Goal: Transaction & Acquisition: Purchase product/service

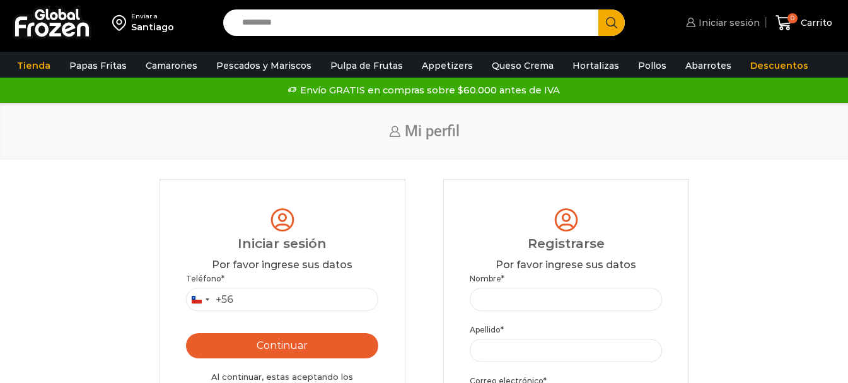
click at [720, 22] on span "Iniciar sesión" at bounding box center [728, 22] width 64 height 13
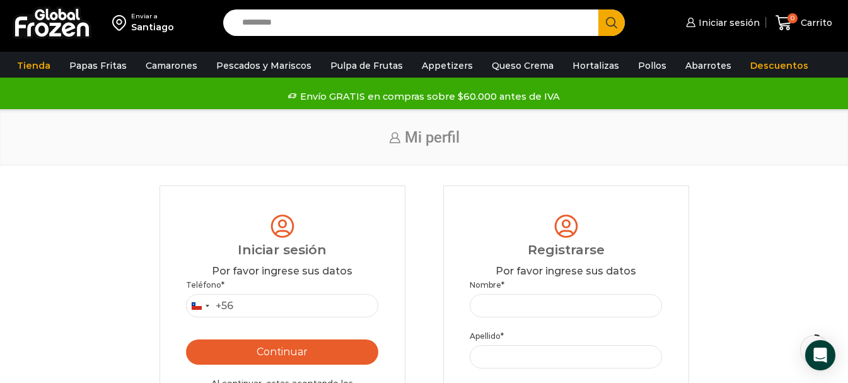
scroll to position [63, 0]
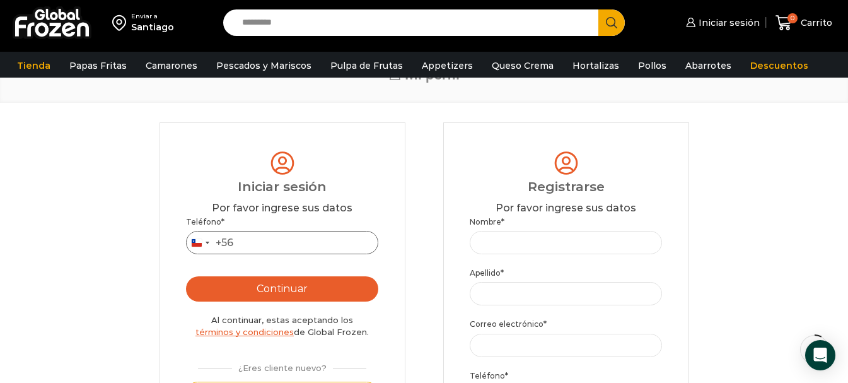
click at [244, 243] on input "Teléfono *" at bounding box center [282, 242] width 193 height 23
type input "*********"
click at [273, 289] on button "Continuar" at bounding box center [282, 288] width 193 height 25
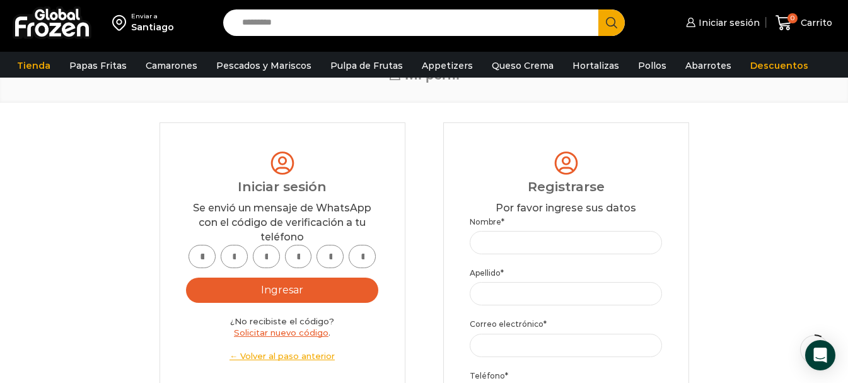
click at [205, 259] on input "text" at bounding box center [202, 256] width 27 height 23
type input "*"
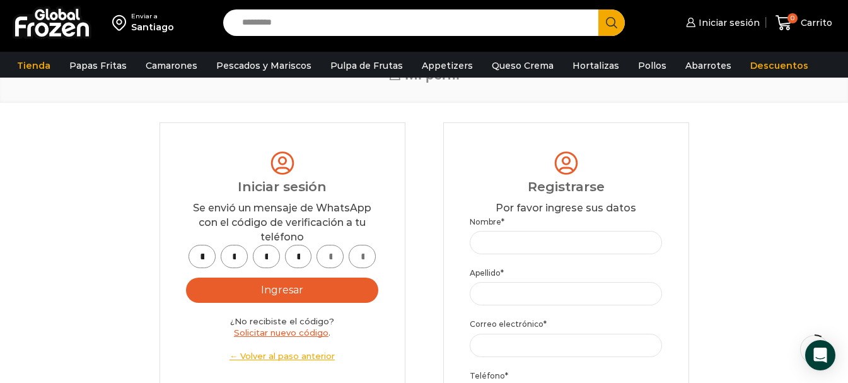
type input "*"
click at [276, 291] on button "Ingresar" at bounding box center [282, 289] width 193 height 25
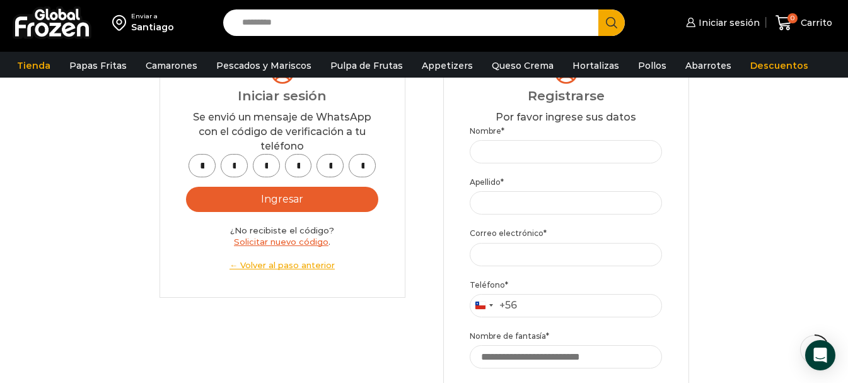
scroll to position [126, 0]
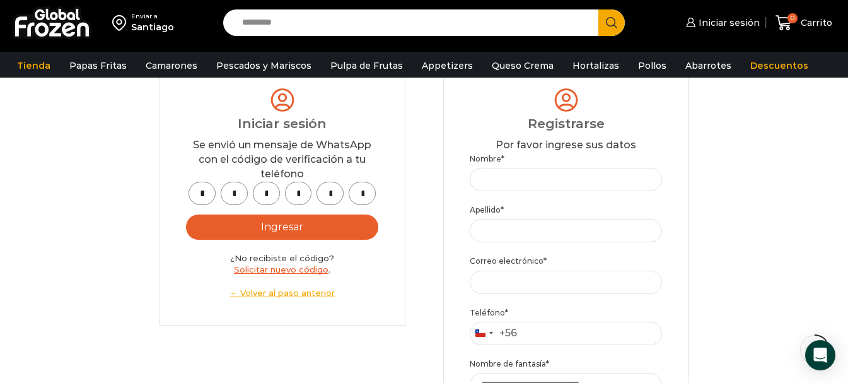
click at [279, 229] on button "Ingresar" at bounding box center [282, 226] width 193 height 25
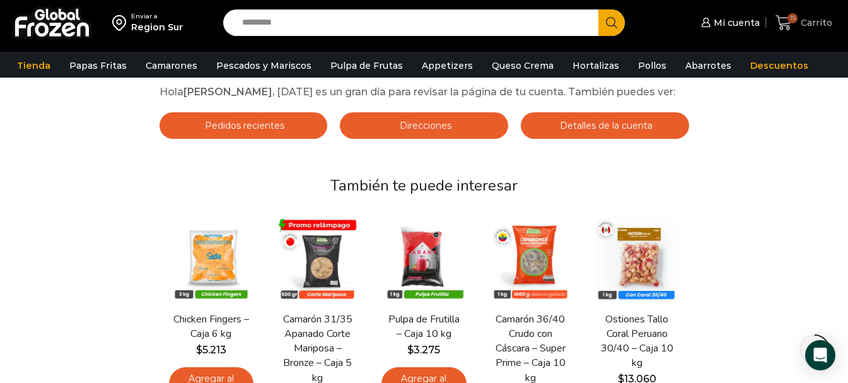
click at [798, 17] on span "15" at bounding box center [793, 18] width 10 height 10
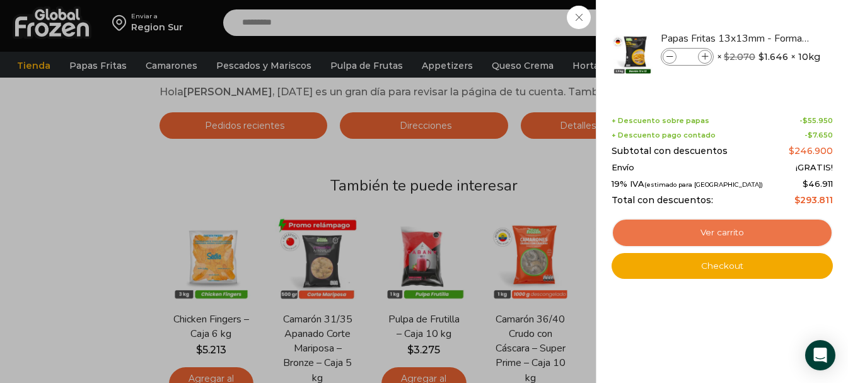
click at [726, 230] on link "Ver carrito" at bounding box center [722, 232] width 221 height 29
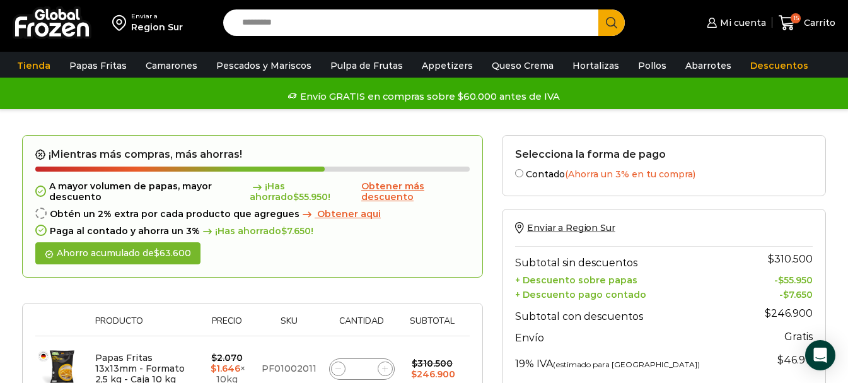
scroll to position [63, 0]
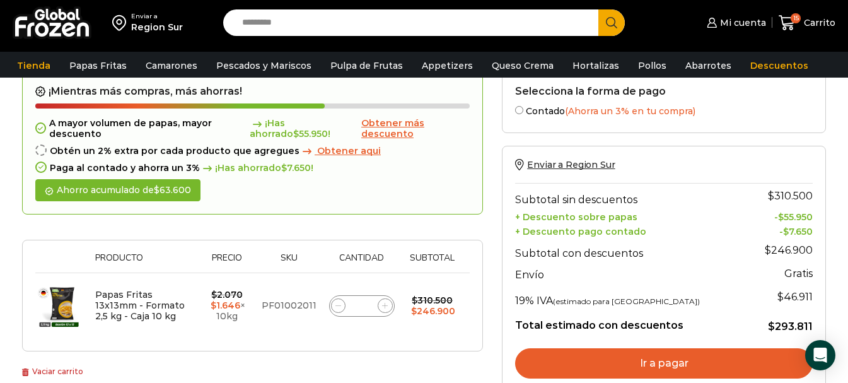
click at [339, 305] on icon at bounding box center [338, 306] width 6 height 6
type input "**"
click at [339, 305] on form "¡Mientras más compras, más ahorras! A mayor volumen de papas, mayor descuento ¡…" at bounding box center [252, 211] width 461 height 279
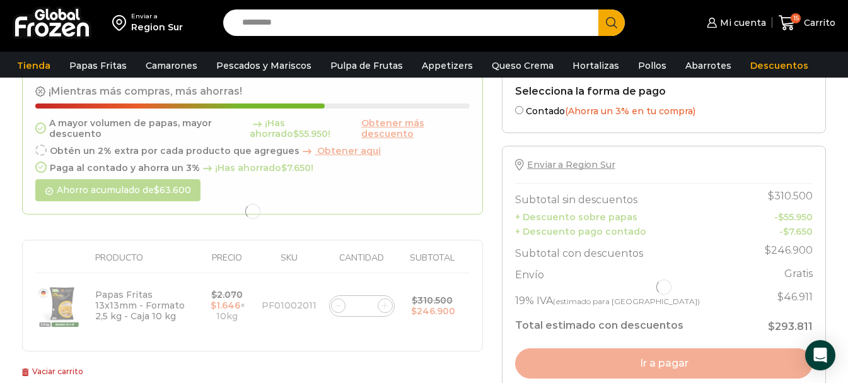
click at [339, 305] on div at bounding box center [252, 211] width 461 height 279
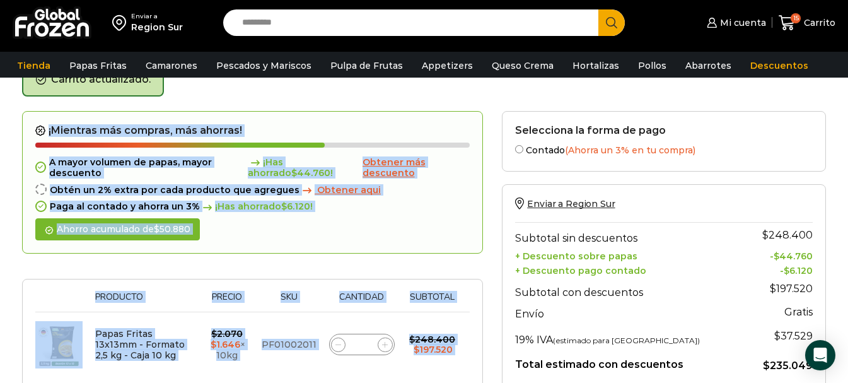
scroll to position [71, 0]
click at [337, 343] on icon at bounding box center [338, 344] width 6 height 6
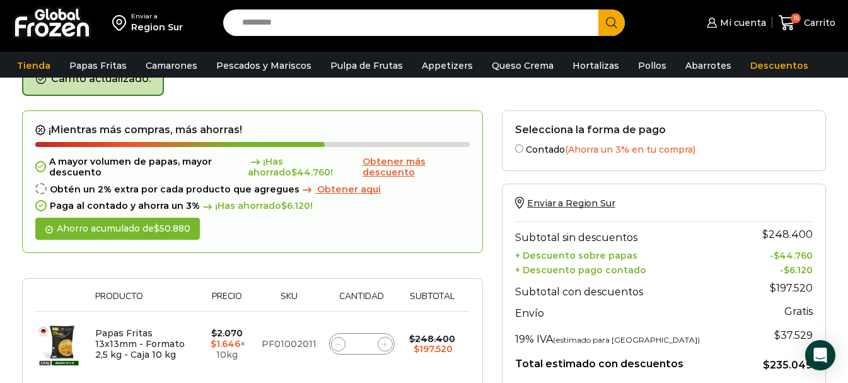
click at [337, 343] on icon at bounding box center [338, 344] width 6 height 6
type input "**"
click at [387, 344] on icon at bounding box center [386, 344] width 6 height 6
type input "**"
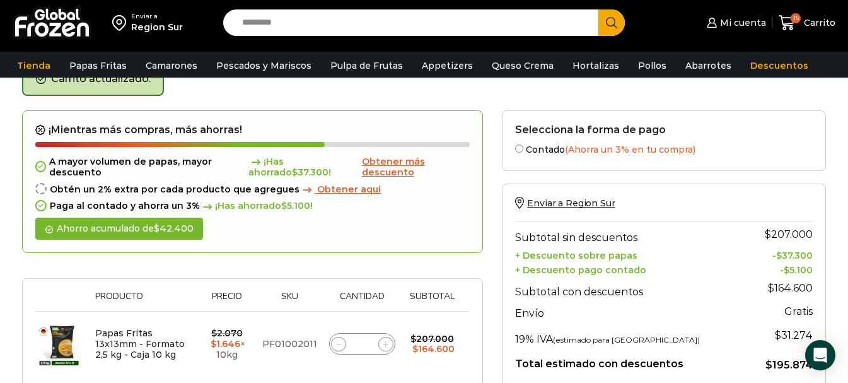
click at [387, 344] on form "¡Mientras más compras, más ahorras! A mayor volumen de papas, mayor descuento ¡…" at bounding box center [252, 249] width 461 height 279
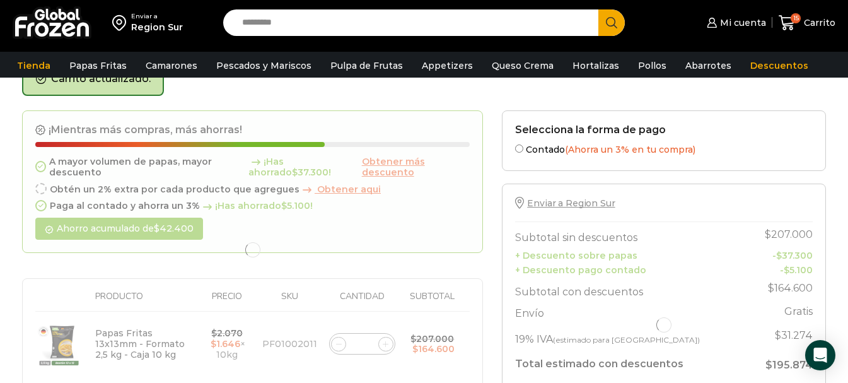
click at [387, 344] on div at bounding box center [252, 249] width 461 height 279
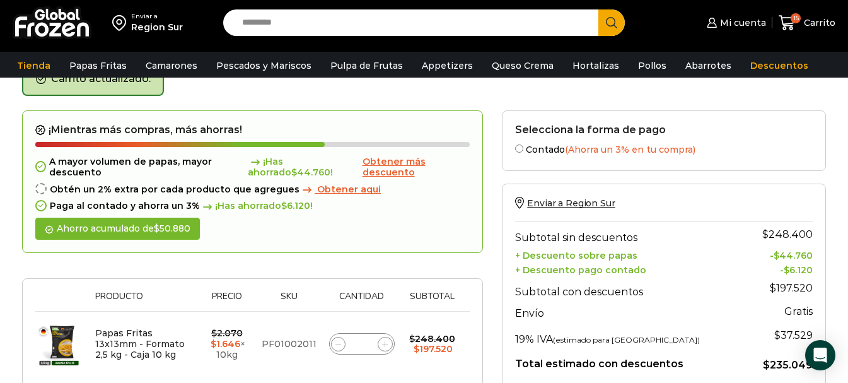
click at [388, 344] on icon at bounding box center [385, 344] width 6 height 6
type input "**"
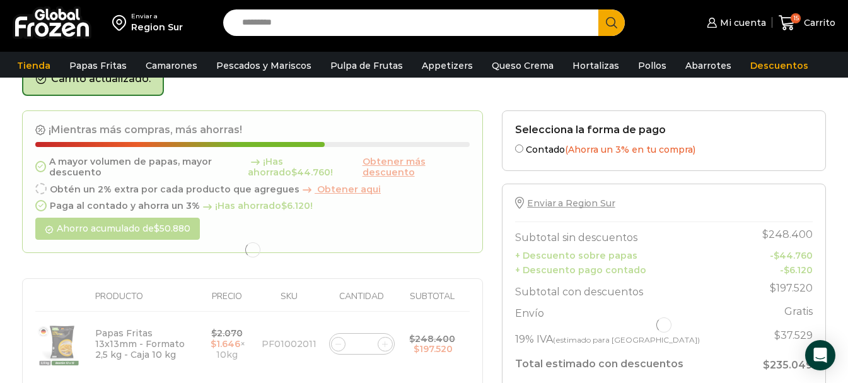
click at [389, 343] on div at bounding box center [252, 249] width 461 height 279
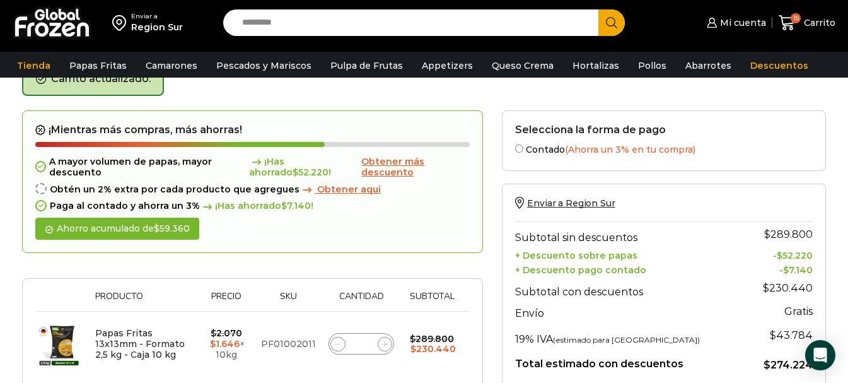
click at [389, 343] on span at bounding box center [385, 344] width 15 height 15
type input "**"
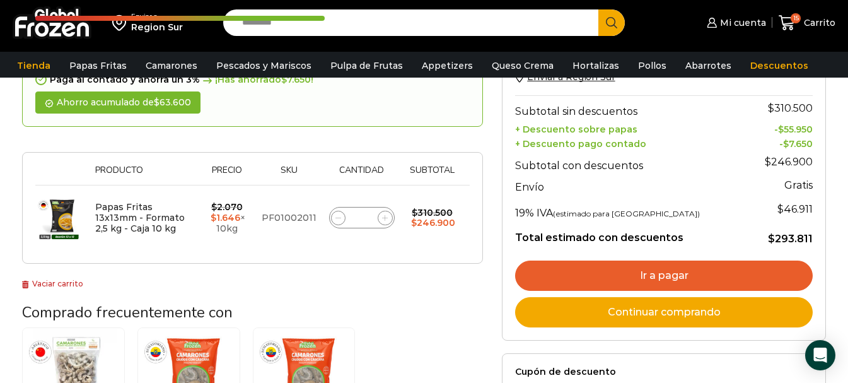
scroll to position [260, 0]
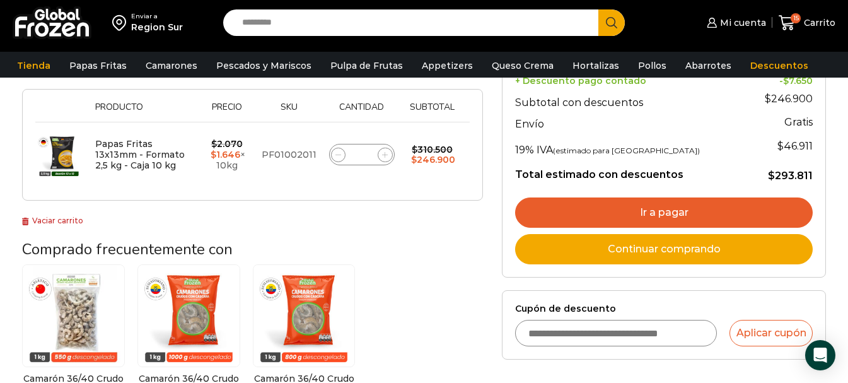
click at [648, 335] on input "Cupón de descuento" at bounding box center [616, 333] width 202 height 26
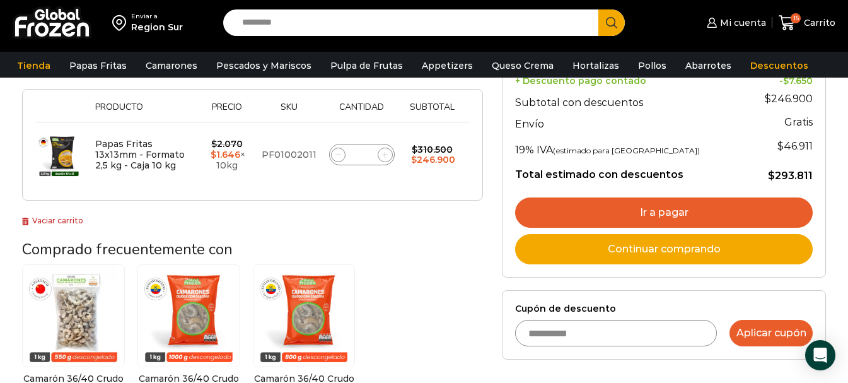
type input "**********"
click at [757, 337] on button "Aplicar cupón" at bounding box center [771, 333] width 83 height 26
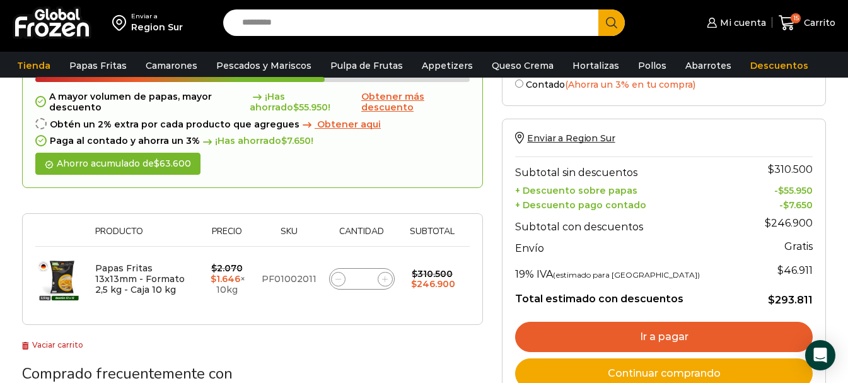
scroll to position [63, 0]
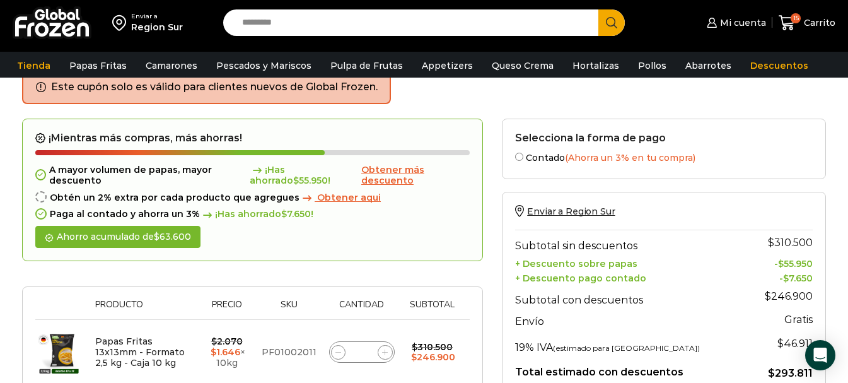
click at [387, 173] on span "Obtener más descuento" at bounding box center [392, 175] width 63 height 22
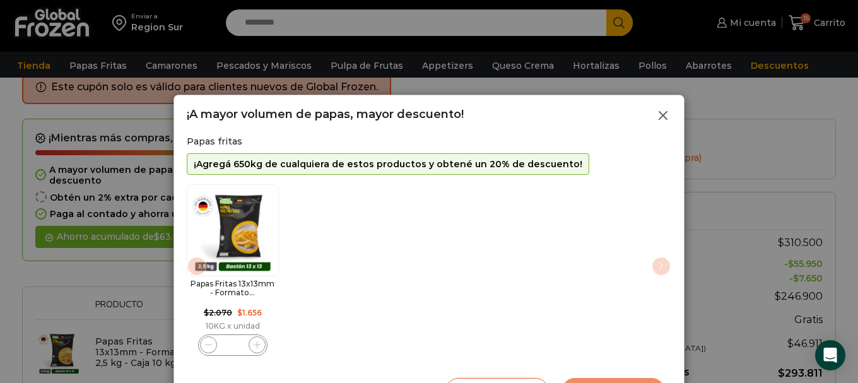
click at [663, 116] on line at bounding box center [663, 116] width 8 height 8
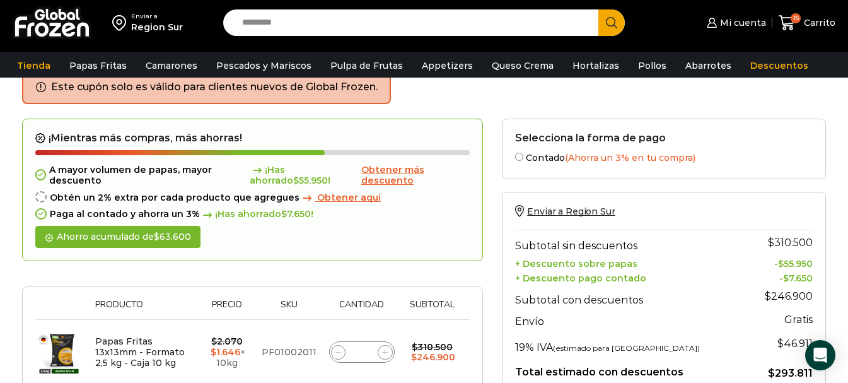
click at [337, 197] on span "Obtener aqui" at bounding box center [349, 197] width 64 height 11
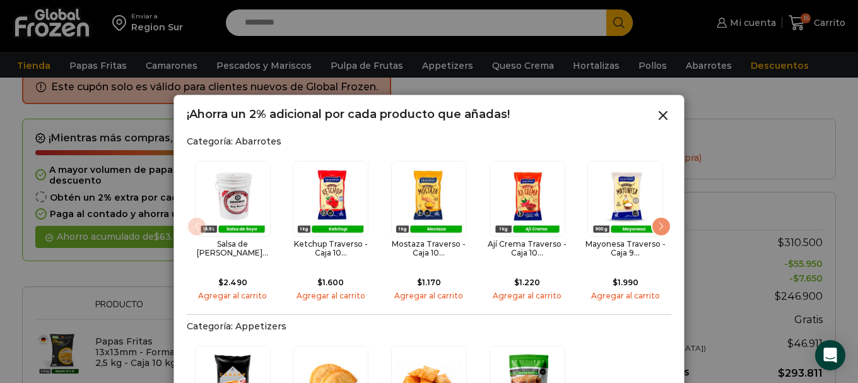
click at [662, 115] on line at bounding box center [663, 116] width 8 height 8
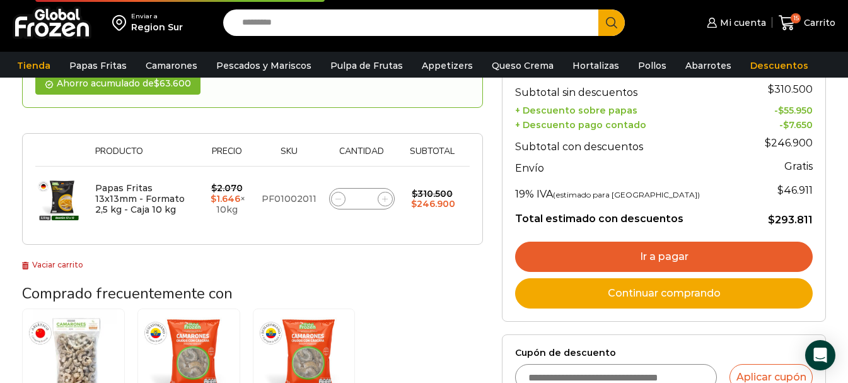
scroll to position [224, 0]
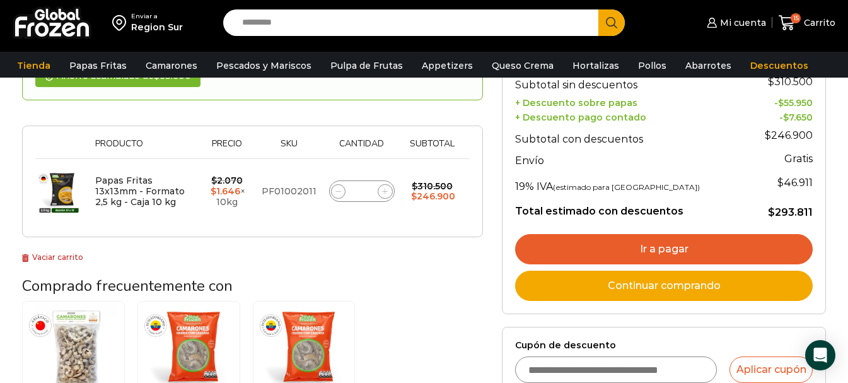
click at [534, 371] on input "Cupón de descuento" at bounding box center [616, 369] width 202 height 26
type input "**********"
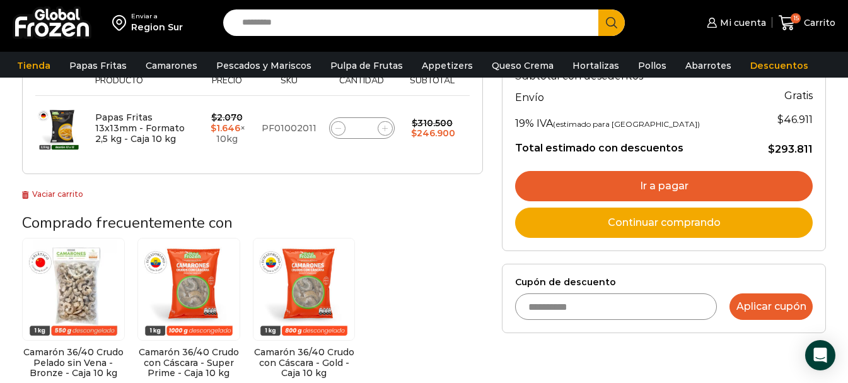
click at [756, 309] on button "Aplicar cupón" at bounding box center [771, 306] width 83 height 26
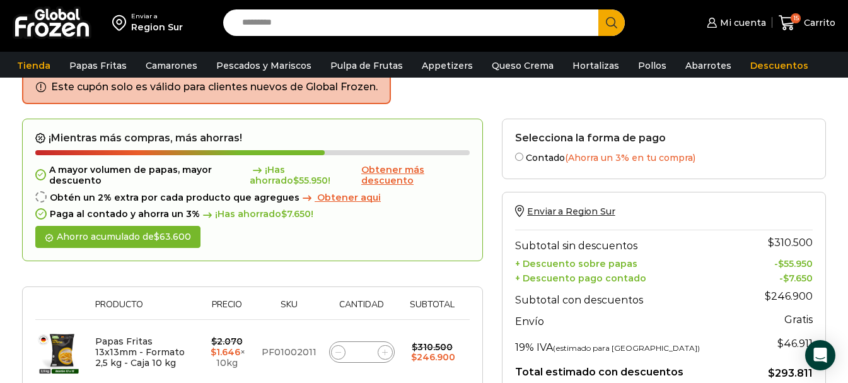
scroll to position [126, 0]
